Goal: Transaction & Acquisition: Subscribe to service/newsletter

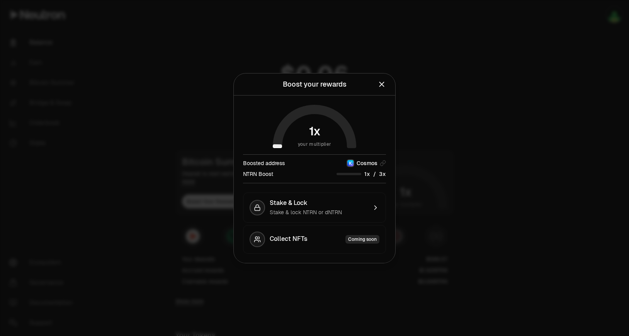
click at [432, 169] on div at bounding box center [314, 168] width 629 height 336
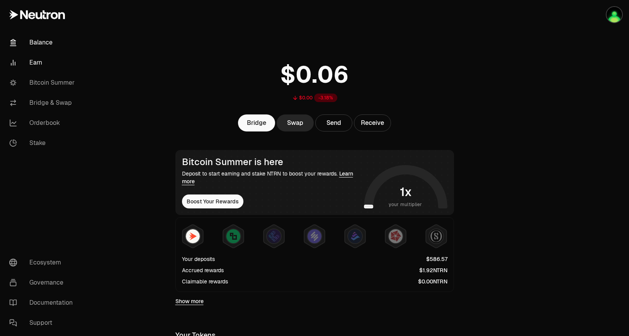
click at [29, 66] on link "Earn" at bounding box center [43, 63] width 80 height 20
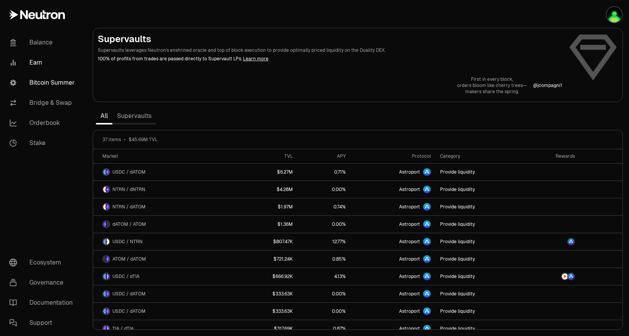
click at [45, 77] on link "Bitcoin Summer" at bounding box center [43, 83] width 80 height 20
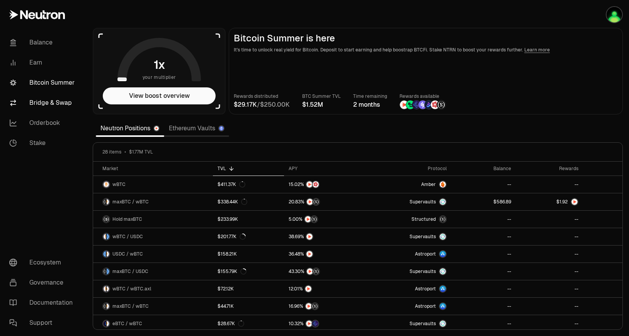
click at [66, 99] on link "Bridge & Swap" at bounding box center [43, 103] width 80 height 20
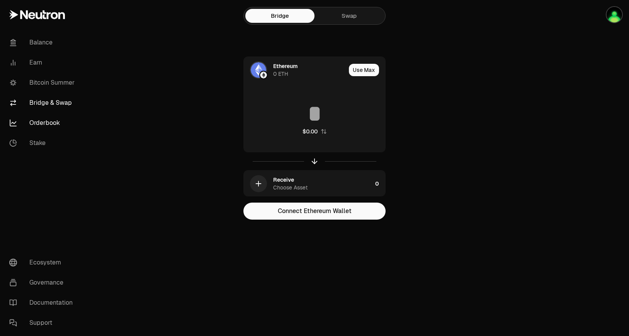
click at [51, 114] on link "Orderbook" at bounding box center [43, 123] width 80 height 20
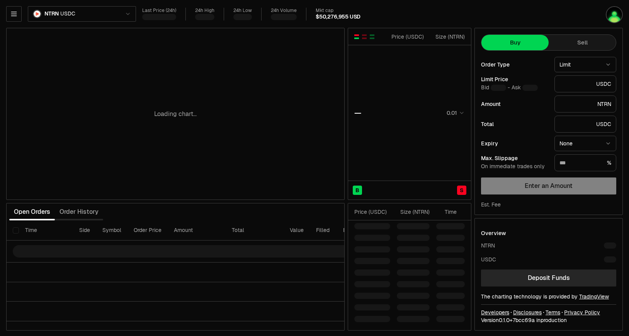
type input "********"
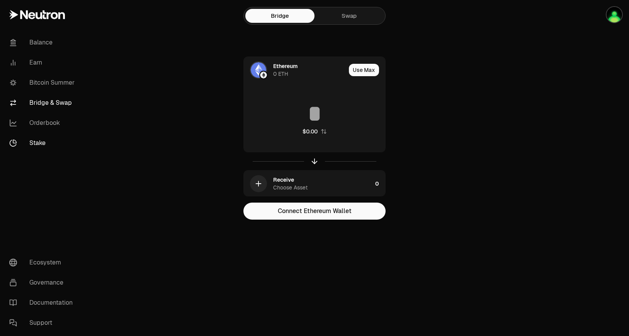
click at [50, 139] on link "Stake" at bounding box center [43, 143] width 80 height 20
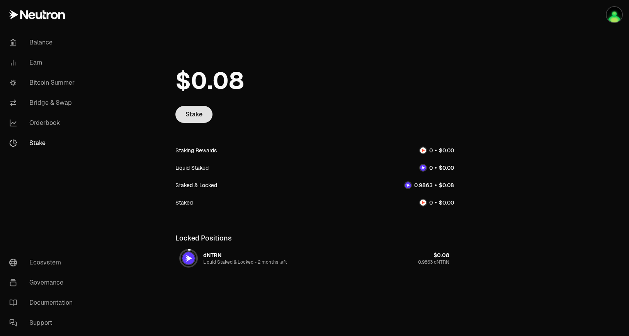
click at [201, 114] on link "Stake" at bounding box center [193, 114] width 37 height 17
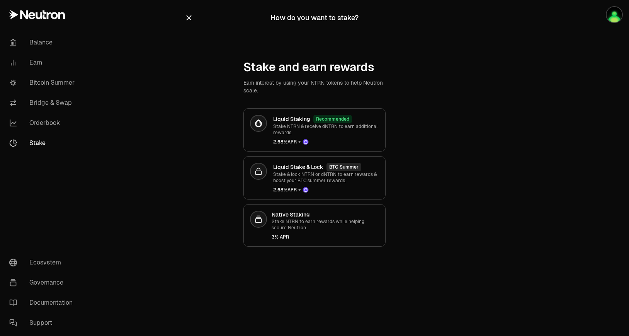
click at [216, 76] on div "Stake and earn rewards Earn interest by using your NTRN tokens to help Neutron …" at bounding box center [315, 153] width 260 height 186
click at [49, 45] on link "Balance" at bounding box center [43, 42] width 80 height 20
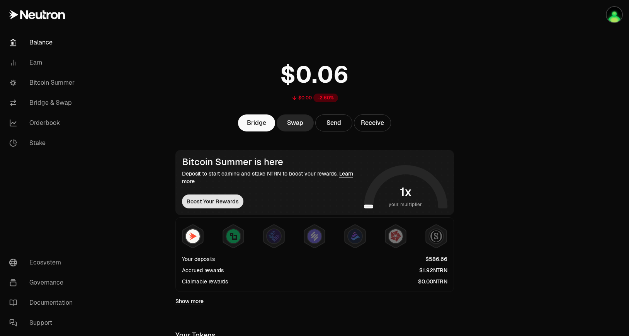
click at [224, 200] on button "Boost Your Rewards" at bounding box center [212, 201] width 61 height 14
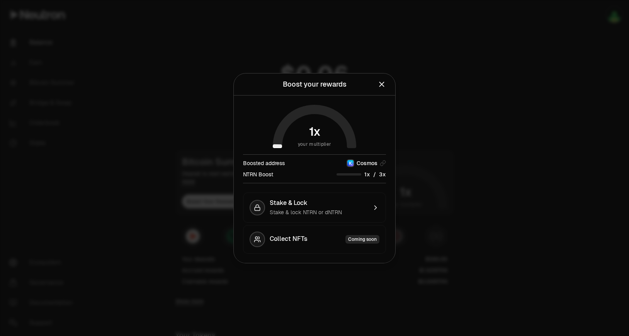
click at [213, 153] on div at bounding box center [314, 168] width 629 height 336
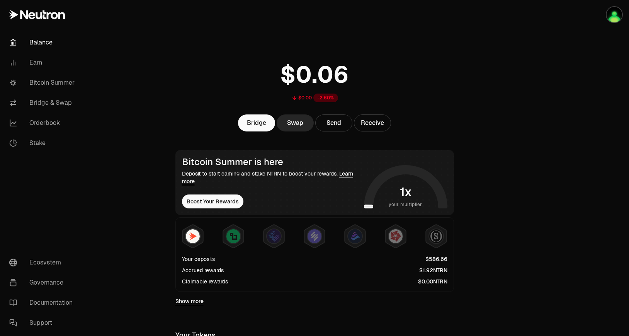
click at [235, 194] on div "Bitcoin Summer is here Deposit to start earning and stake NTRN to boost your re…" at bounding box center [271, 182] width 179 height 52
click at [228, 202] on button "Boost Your Rewards" at bounding box center [212, 201] width 61 height 14
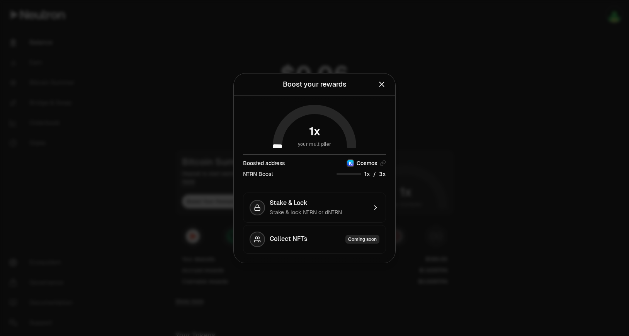
click at [238, 54] on div at bounding box center [314, 168] width 629 height 336
